Goal: Information Seeking & Learning: Learn about a topic

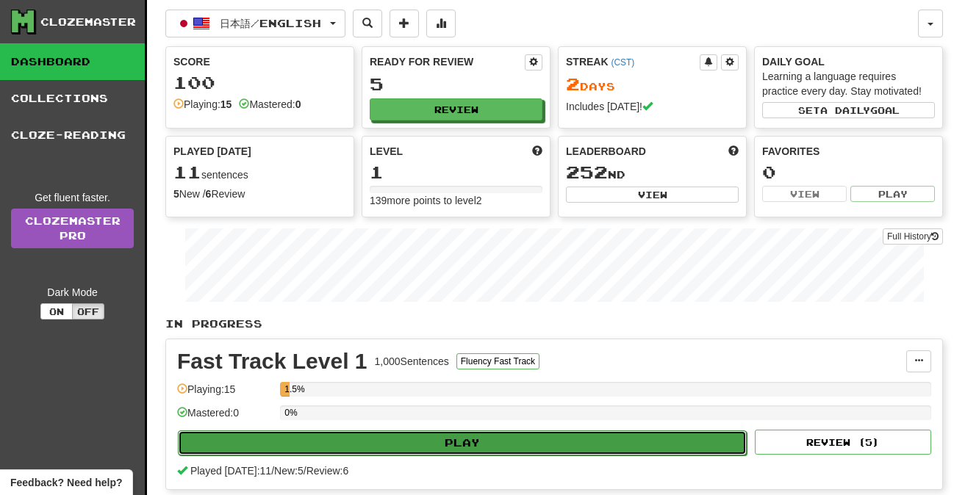
click at [240, 443] on button "Play" at bounding box center [462, 443] width 569 height 25
select select "**"
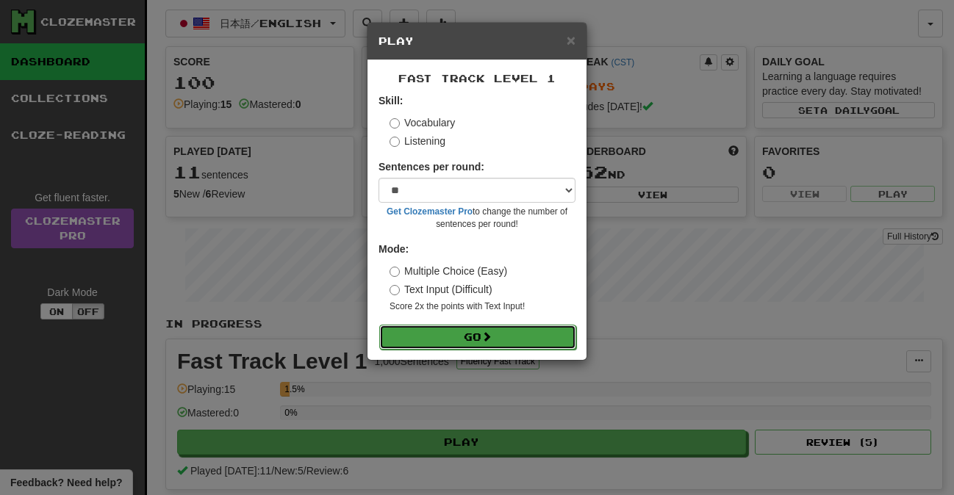
click at [462, 337] on button "Go" at bounding box center [477, 337] width 197 height 25
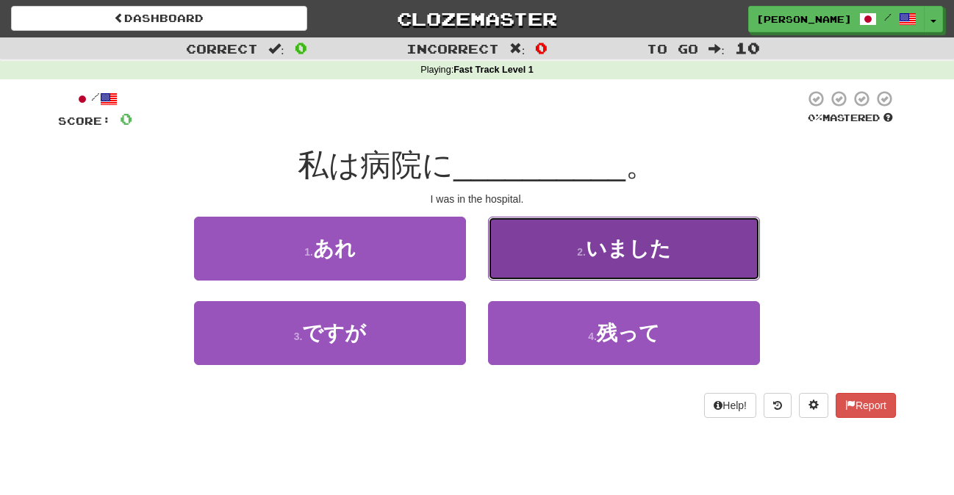
click at [582, 255] on small "2 ." at bounding box center [581, 252] width 9 height 12
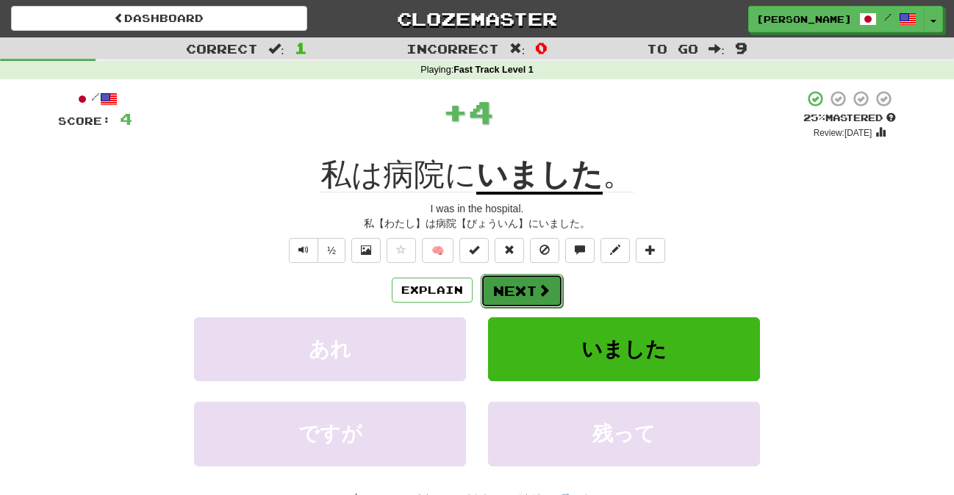
click at [545, 285] on span at bounding box center [543, 290] width 13 height 13
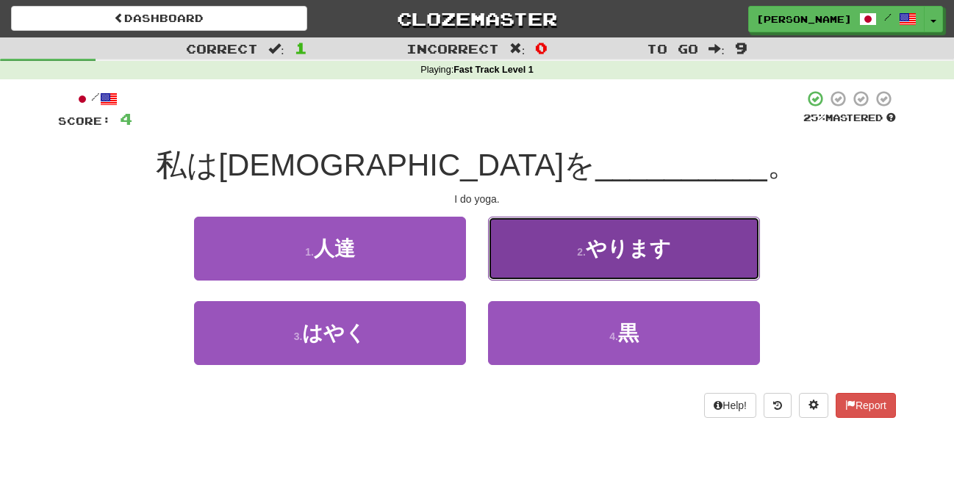
click at [563, 253] on button "2 . やります" at bounding box center [624, 249] width 272 height 64
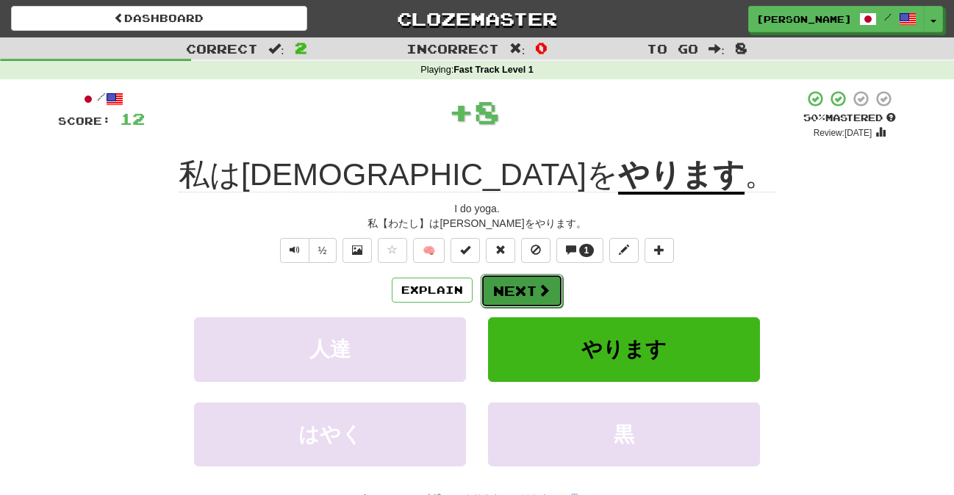
click at [526, 287] on button "Next" at bounding box center [522, 291] width 82 height 34
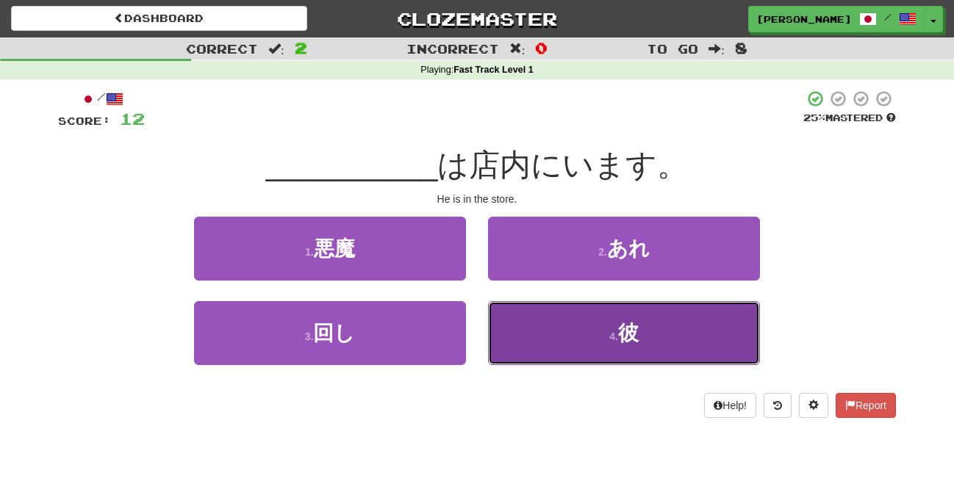
click at [538, 337] on button "4 . 彼" at bounding box center [624, 333] width 272 height 64
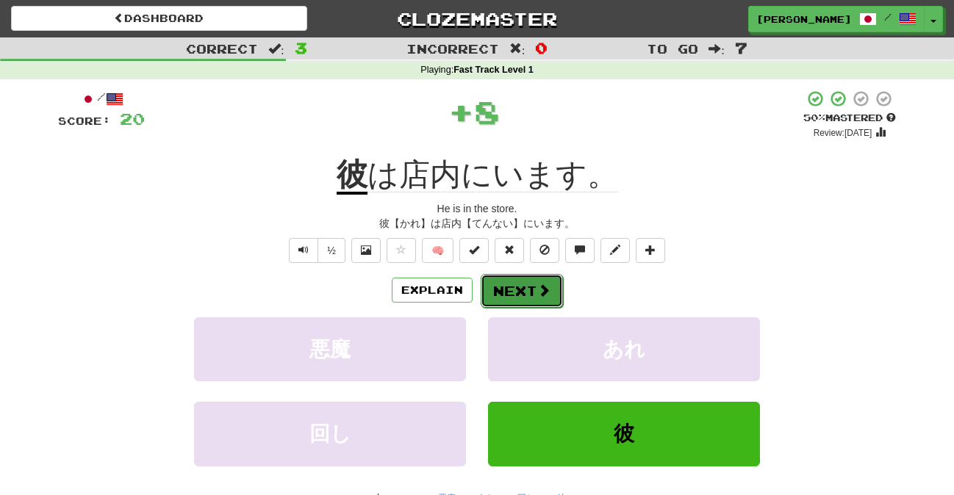
click at [534, 290] on button "Next" at bounding box center [522, 291] width 82 height 34
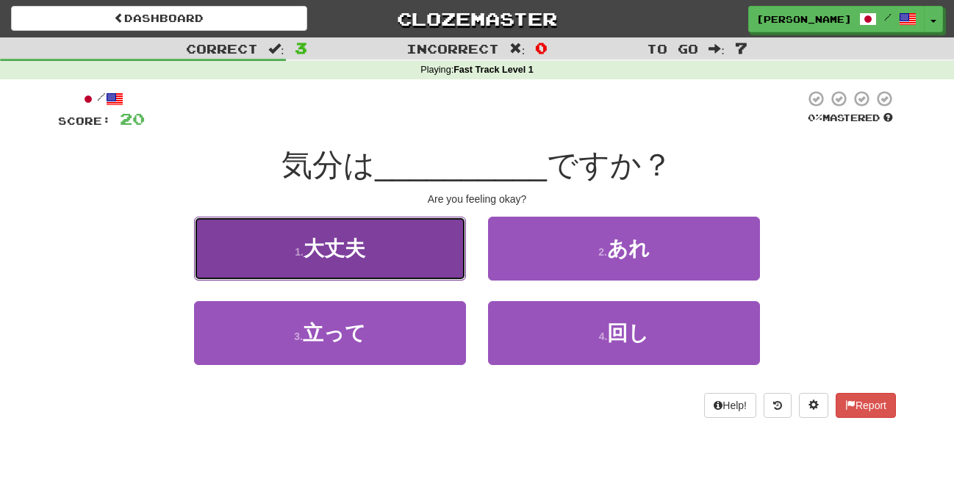
click at [415, 248] on button "1 . 大丈夫" at bounding box center [330, 249] width 272 height 64
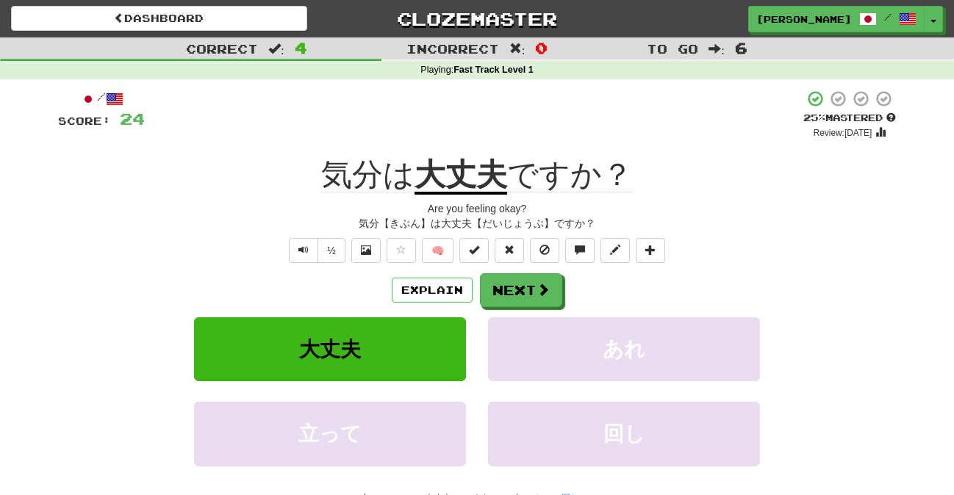
click at [365, 169] on span "気分は" at bounding box center [367, 174] width 93 height 35
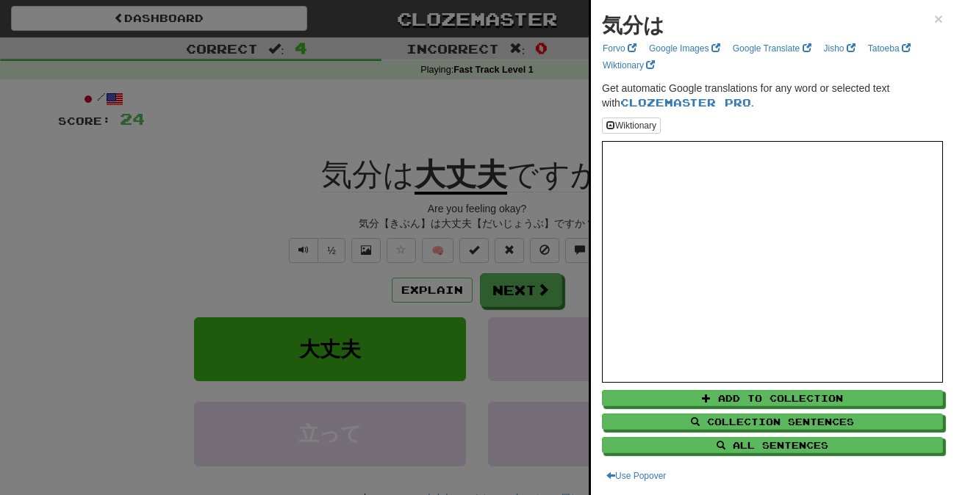
click at [478, 183] on div at bounding box center [477, 247] width 954 height 495
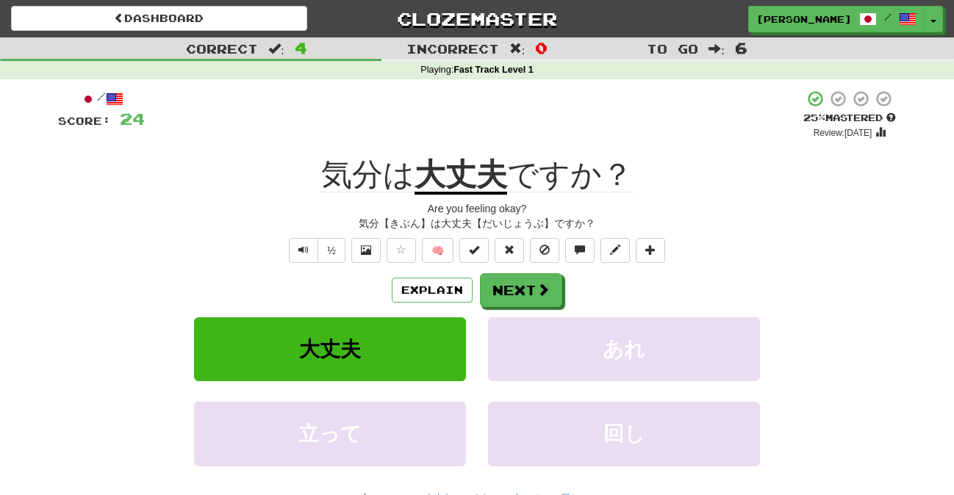
click at [471, 180] on u "大丈夫" at bounding box center [461, 175] width 93 height 37
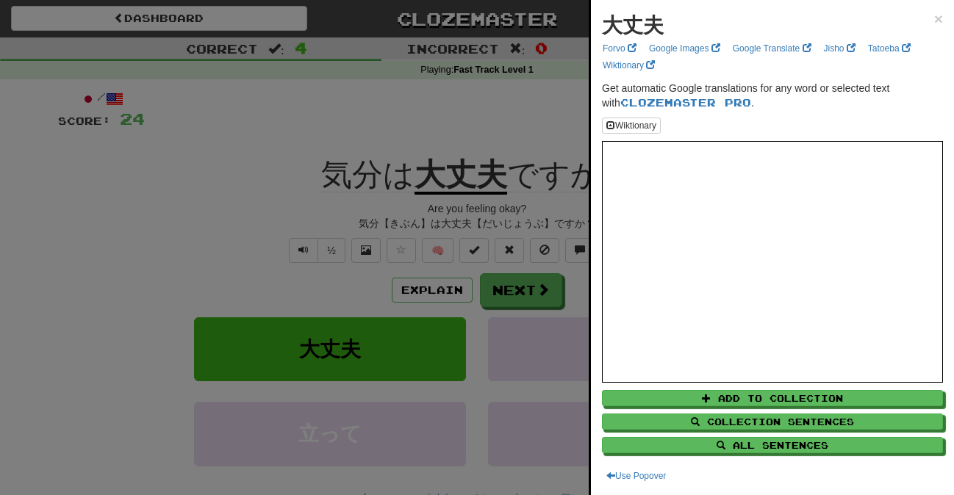
click at [366, 265] on div at bounding box center [477, 247] width 954 height 495
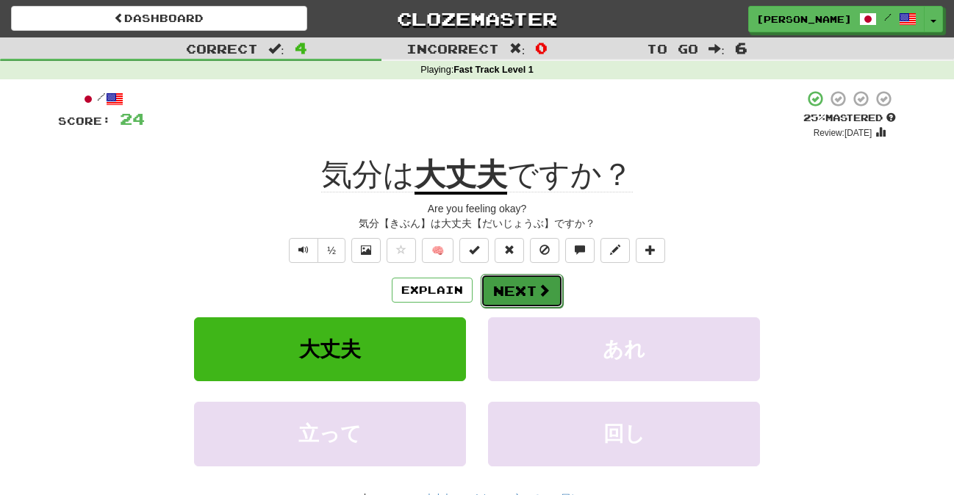
click at [509, 304] on button "Next" at bounding box center [522, 291] width 82 height 34
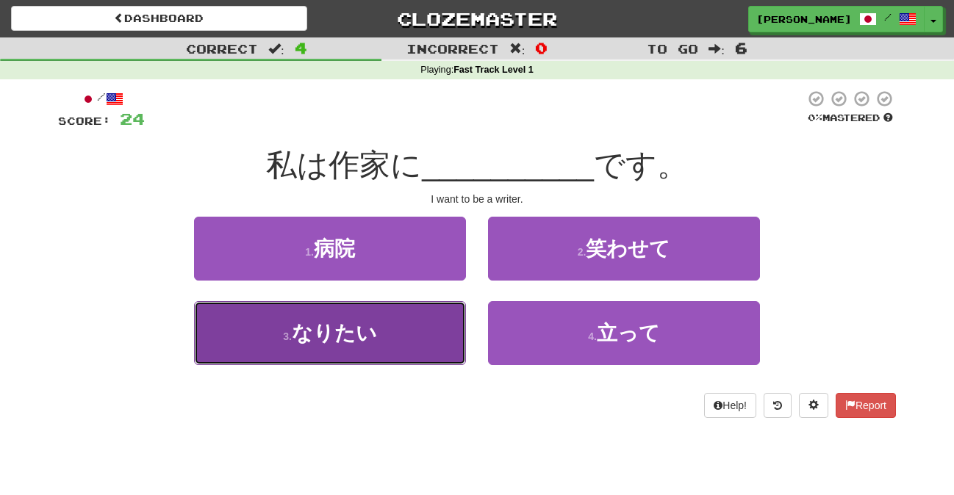
click at [389, 343] on button "3 . なりたい" at bounding box center [330, 333] width 272 height 64
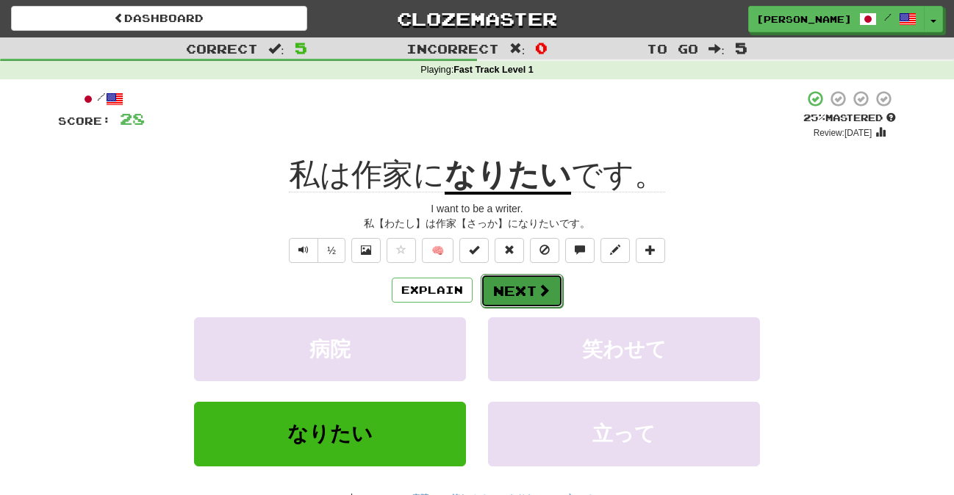
click at [539, 287] on span at bounding box center [543, 290] width 13 height 13
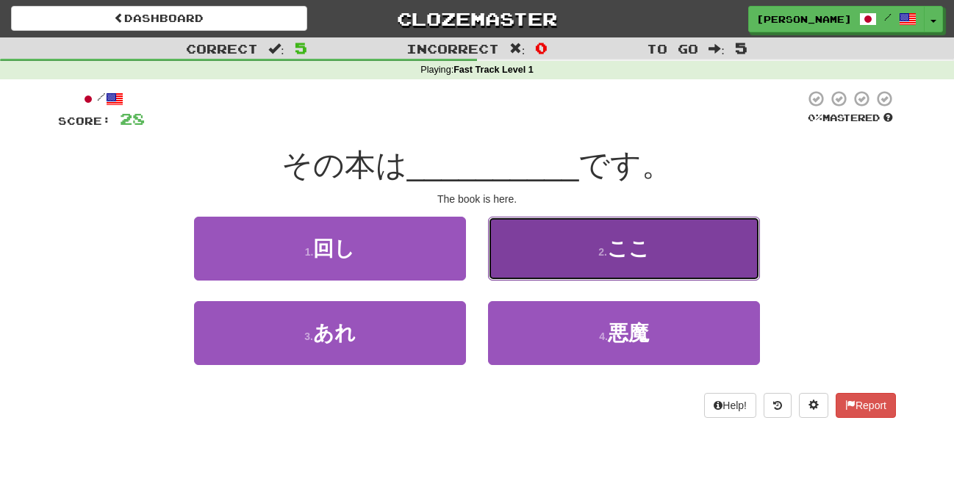
click at [606, 269] on button "2 . ここ" at bounding box center [624, 249] width 272 height 64
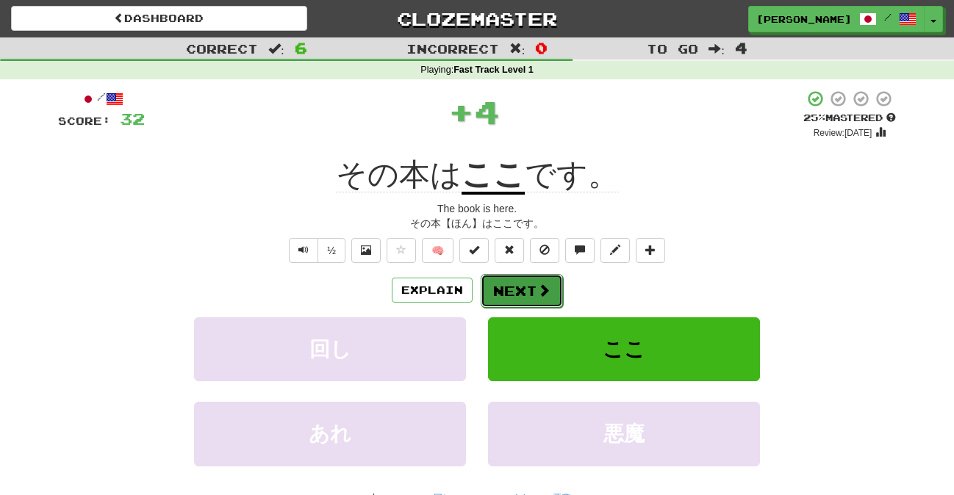
click at [545, 296] on span at bounding box center [543, 290] width 13 height 13
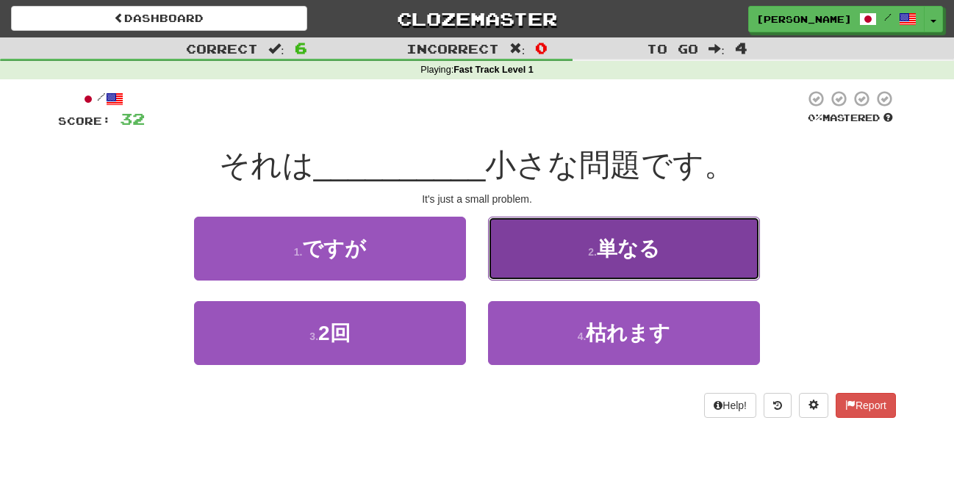
click at [534, 268] on button "2 . 単なる" at bounding box center [624, 249] width 272 height 64
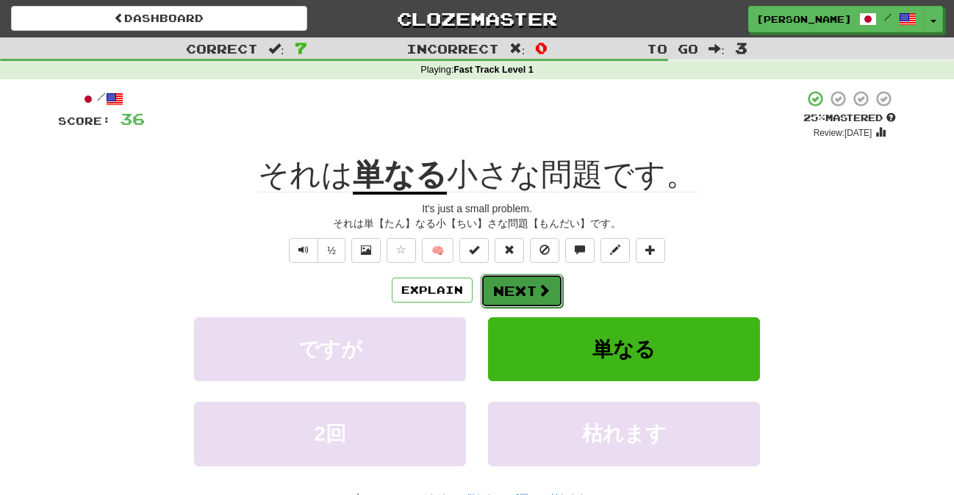
click at [537, 282] on button "Next" at bounding box center [522, 291] width 82 height 34
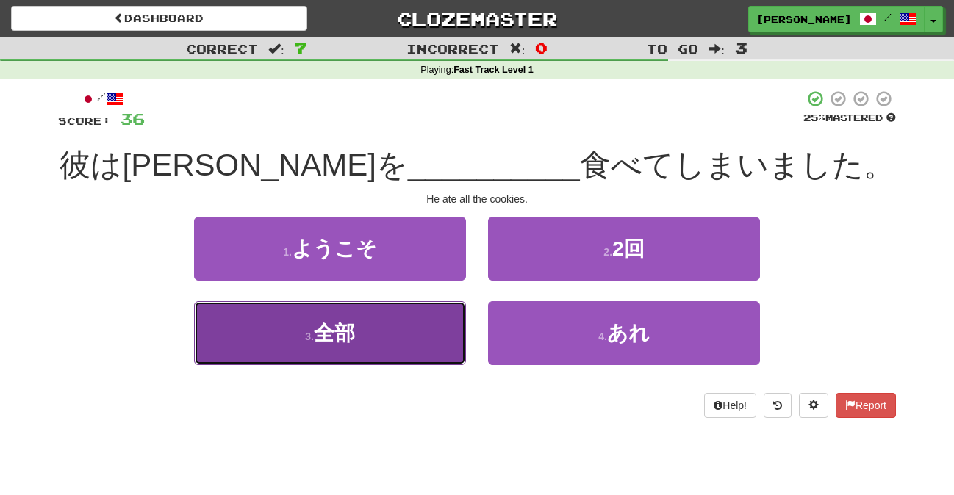
click at [351, 360] on button "3 . 全部" at bounding box center [330, 333] width 272 height 64
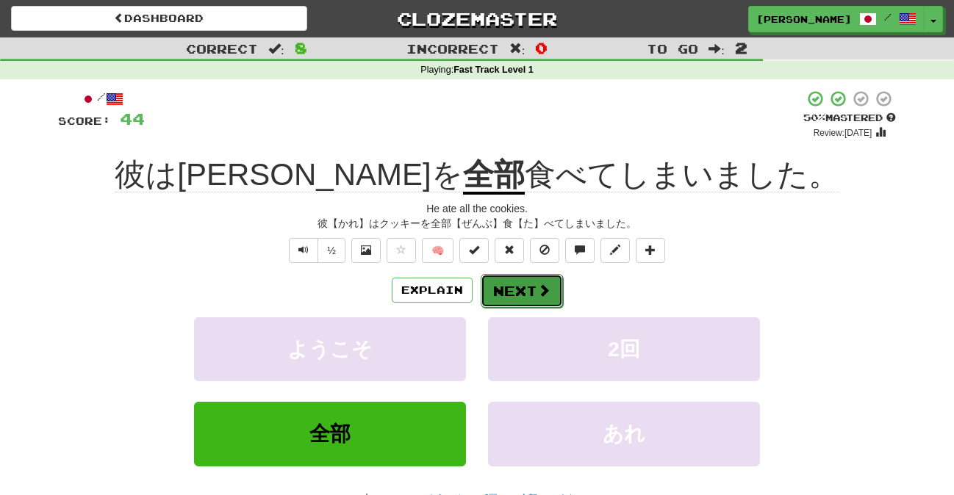
click at [528, 293] on button "Next" at bounding box center [522, 291] width 82 height 34
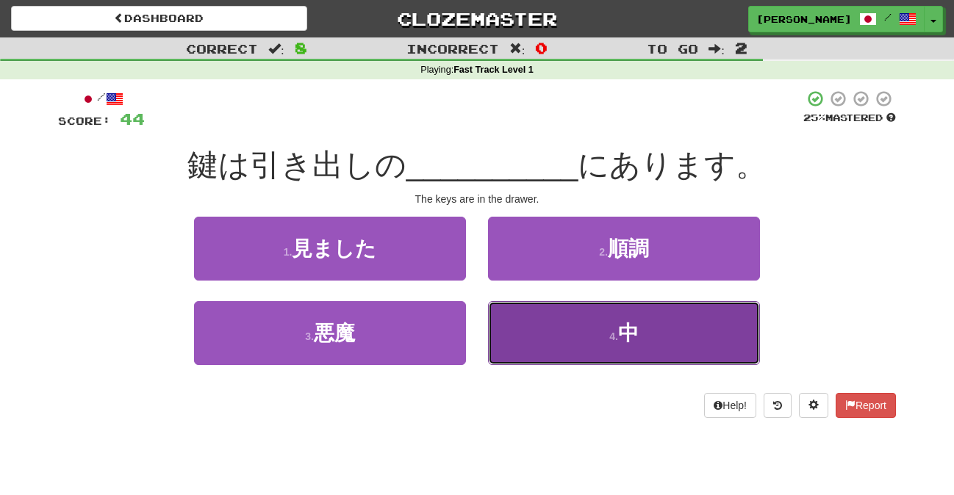
click at [547, 316] on button "4 . 中" at bounding box center [624, 333] width 272 height 64
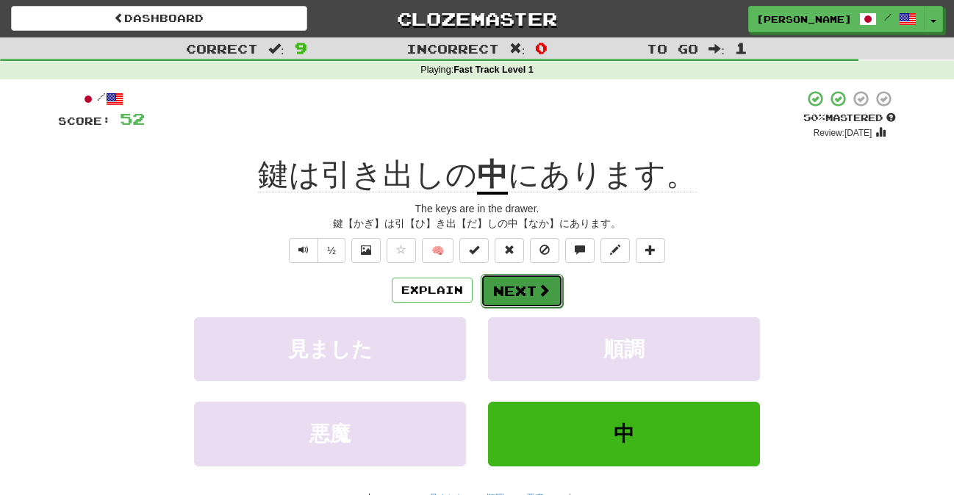
click at [522, 289] on button "Next" at bounding box center [522, 291] width 82 height 34
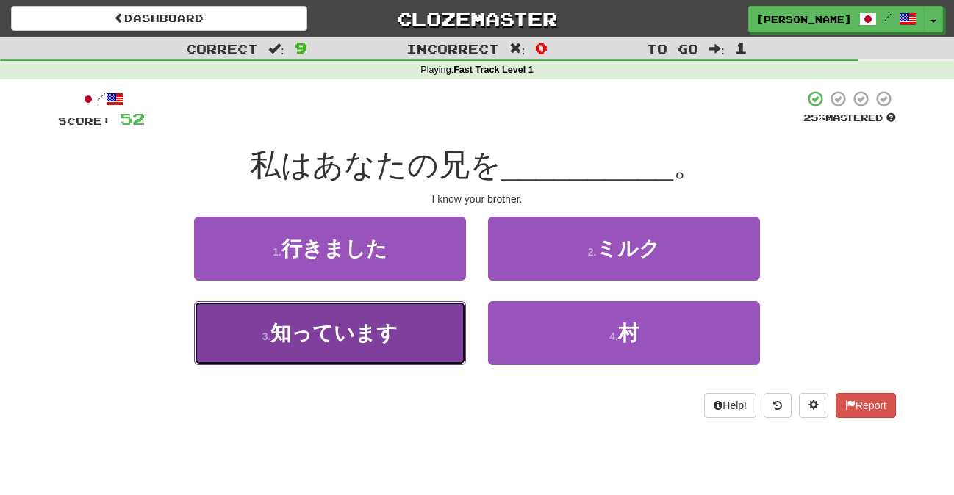
click at [391, 331] on span "知っています" at bounding box center [333, 333] width 127 height 23
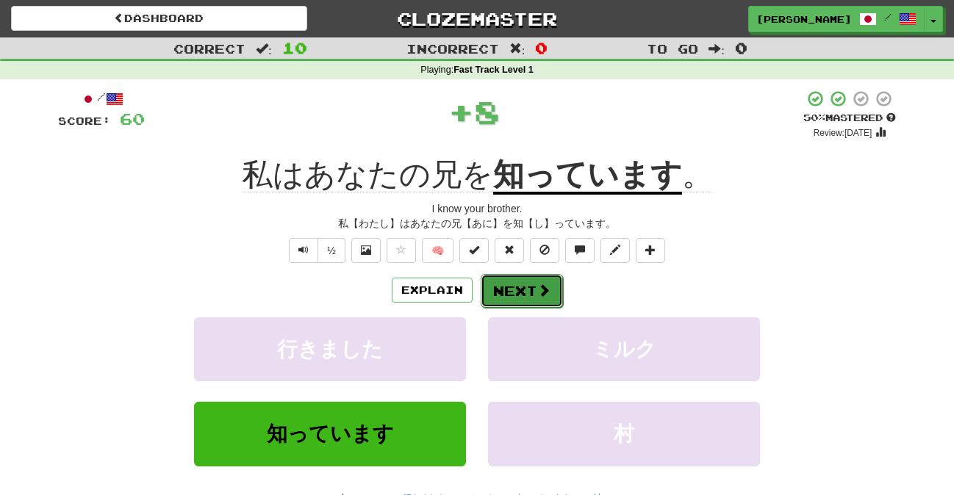
click at [527, 285] on button "Next" at bounding box center [522, 291] width 82 height 34
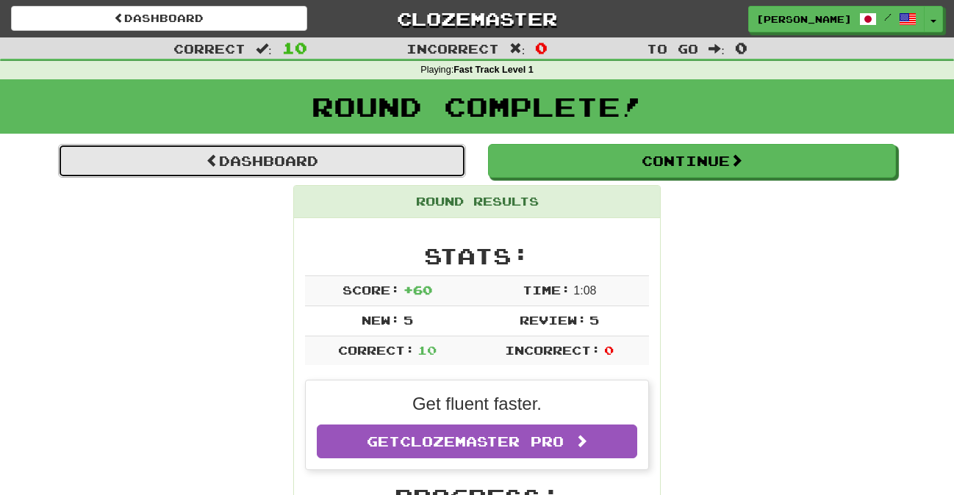
click at [404, 168] on link "Dashboard" at bounding box center [262, 161] width 408 height 34
